Goal: Navigation & Orientation: Find specific page/section

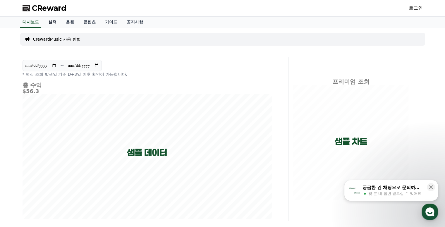
click at [54, 25] on link "실적" at bounding box center [53, 22] width 18 height 11
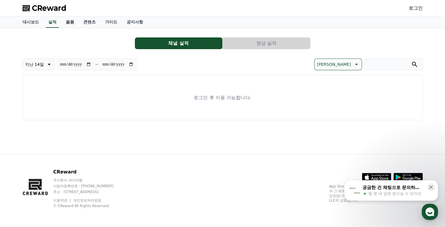
click at [67, 18] on link "음원" at bounding box center [70, 22] width 18 height 11
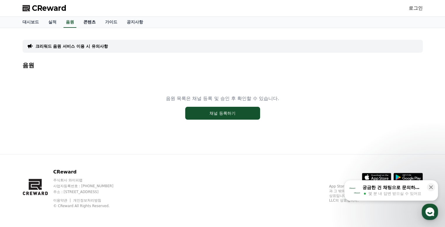
click at [82, 22] on link "콘텐츠" at bounding box center [90, 22] width 22 height 11
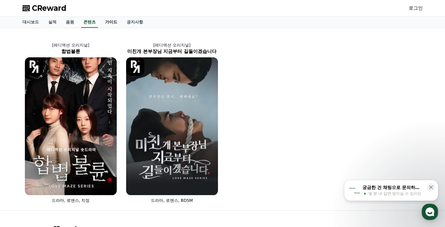
click at [106, 19] on link "가이드" at bounding box center [111, 22] width 22 height 11
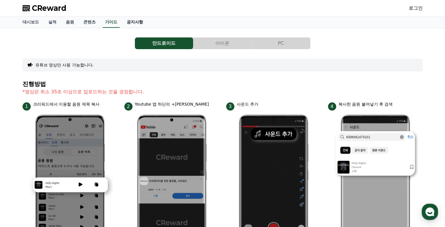
click at [139, 22] on link "공지사항" at bounding box center [135, 22] width 26 height 11
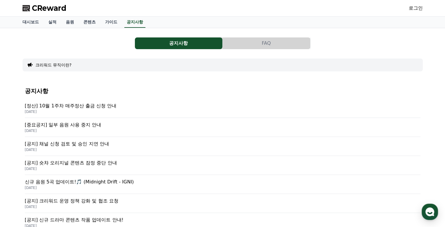
click at [108, 108] on p "[정산] 10월 1주차 매주정산 출금 신청 안내" at bounding box center [222, 105] width 395 height 7
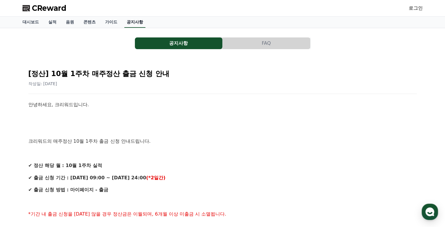
click at [125, 23] on link "공지사항" at bounding box center [134, 22] width 21 height 11
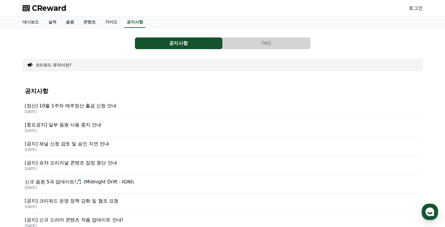
click at [87, 125] on p "[중요공지] 일부 음원 사용 중지 안내" at bounding box center [222, 124] width 395 height 7
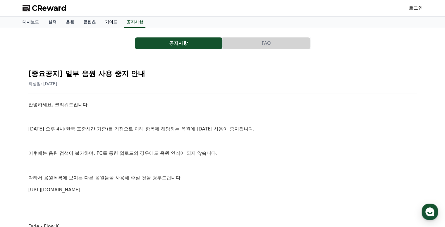
click at [111, 24] on link "가이드" at bounding box center [111, 22] width 22 height 11
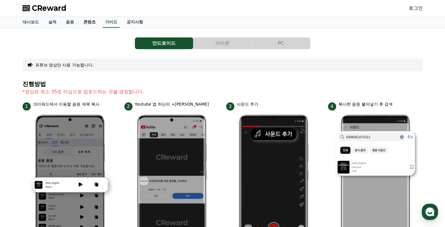
click at [84, 23] on link "콘텐츠" at bounding box center [90, 22] width 22 height 11
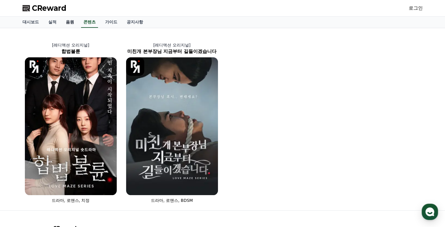
click at [69, 23] on link "음원" at bounding box center [70, 22] width 18 height 11
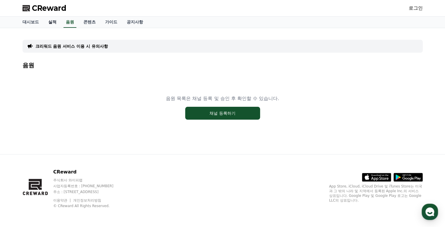
click at [51, 21] on link "실적" at bounding box center [53, 22] width 18 height 11
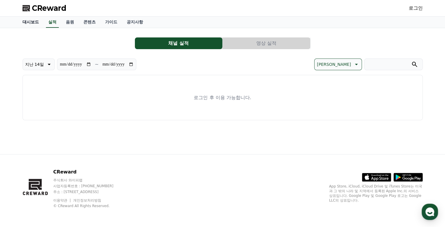
click at [26, 23] on link "대시보드" at bounding box center [31, 22] width 26 height 11
